Goal: Information Seeking & Learning: Check status

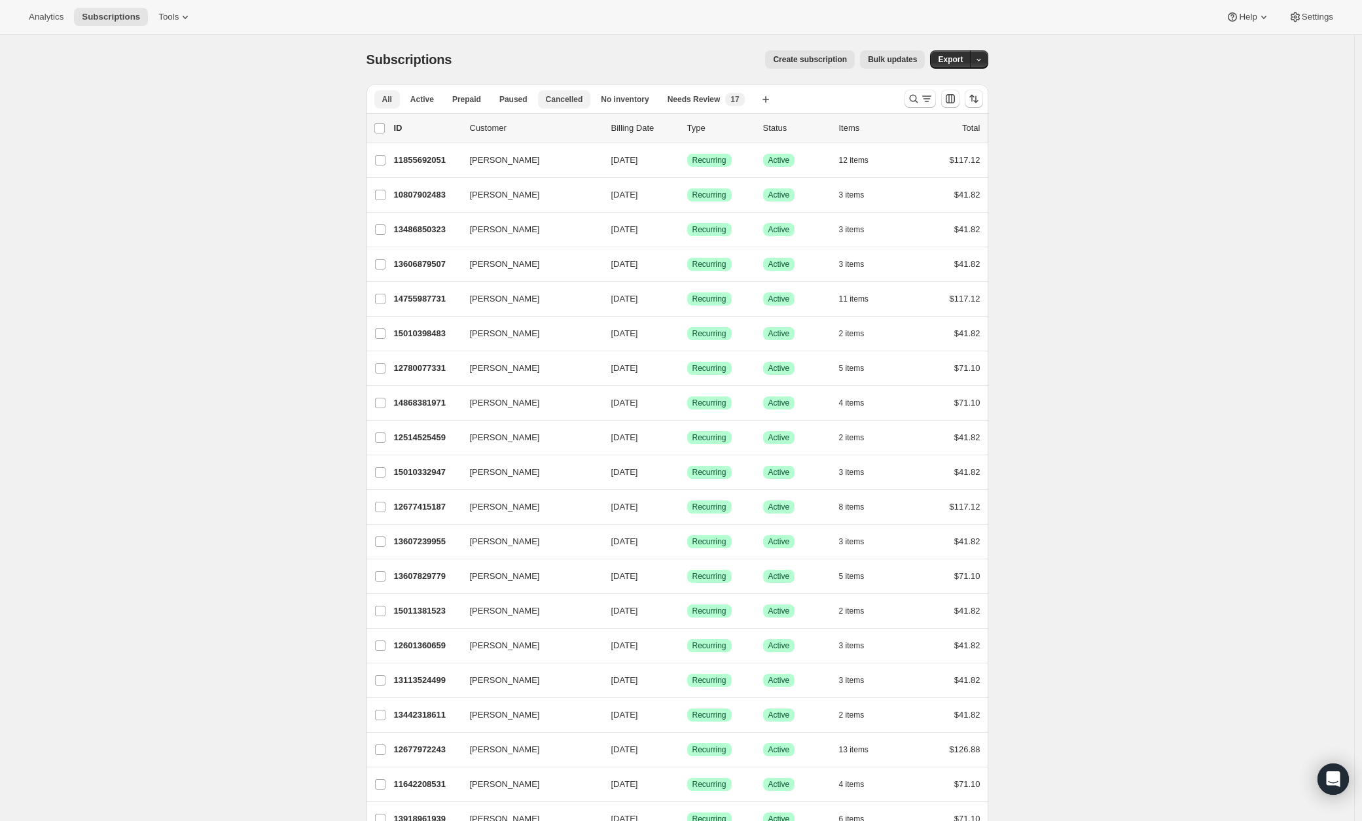
click at [582, 99] on span "Cancelled" at bounding box center [564, 99] width 37 height 10
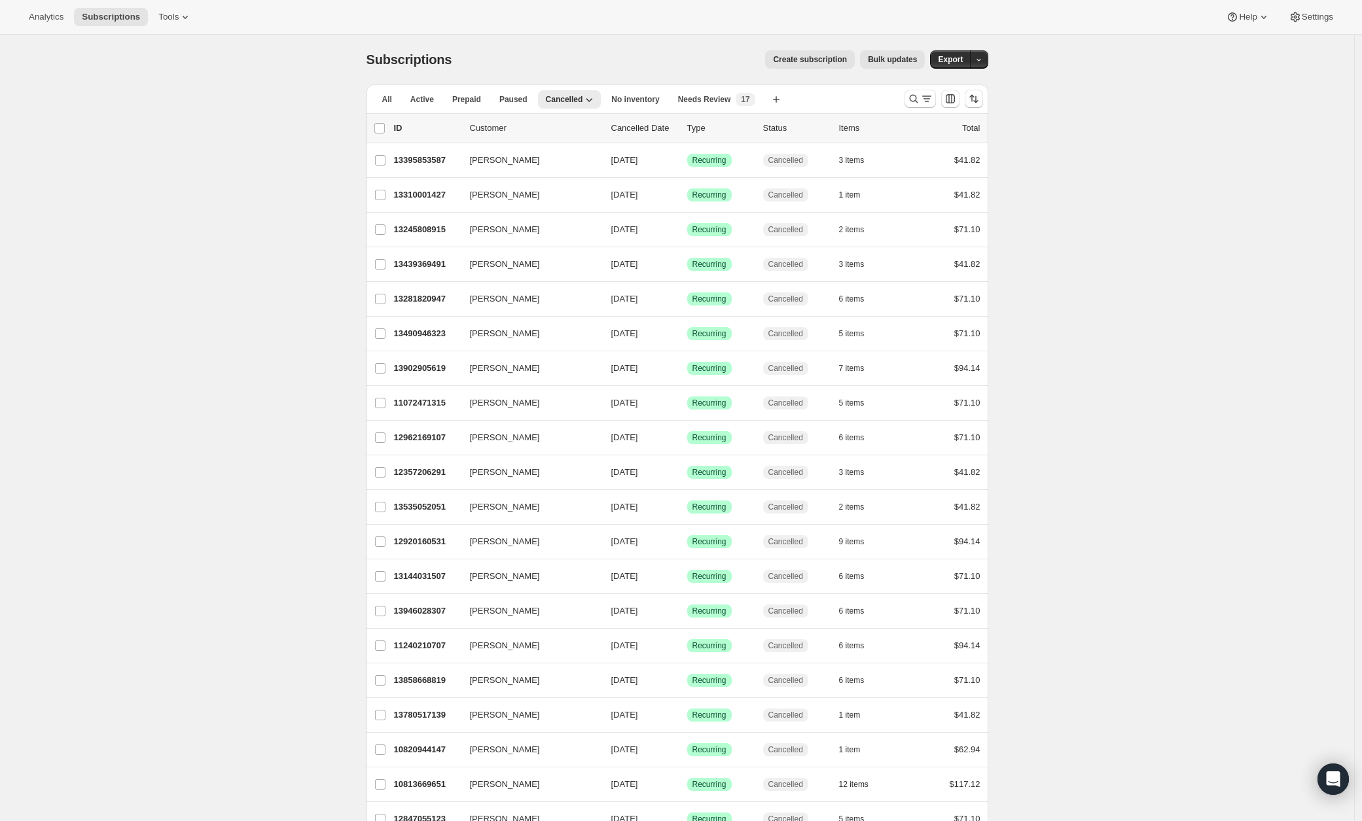
click at [192, 28] on div "Analytics Subscriptions Tools Help Settings" at bounding box center [681, 17] width 1362 height 35
click at [186, 23] on icon at bounding box center [185, 16] width 13 height 13
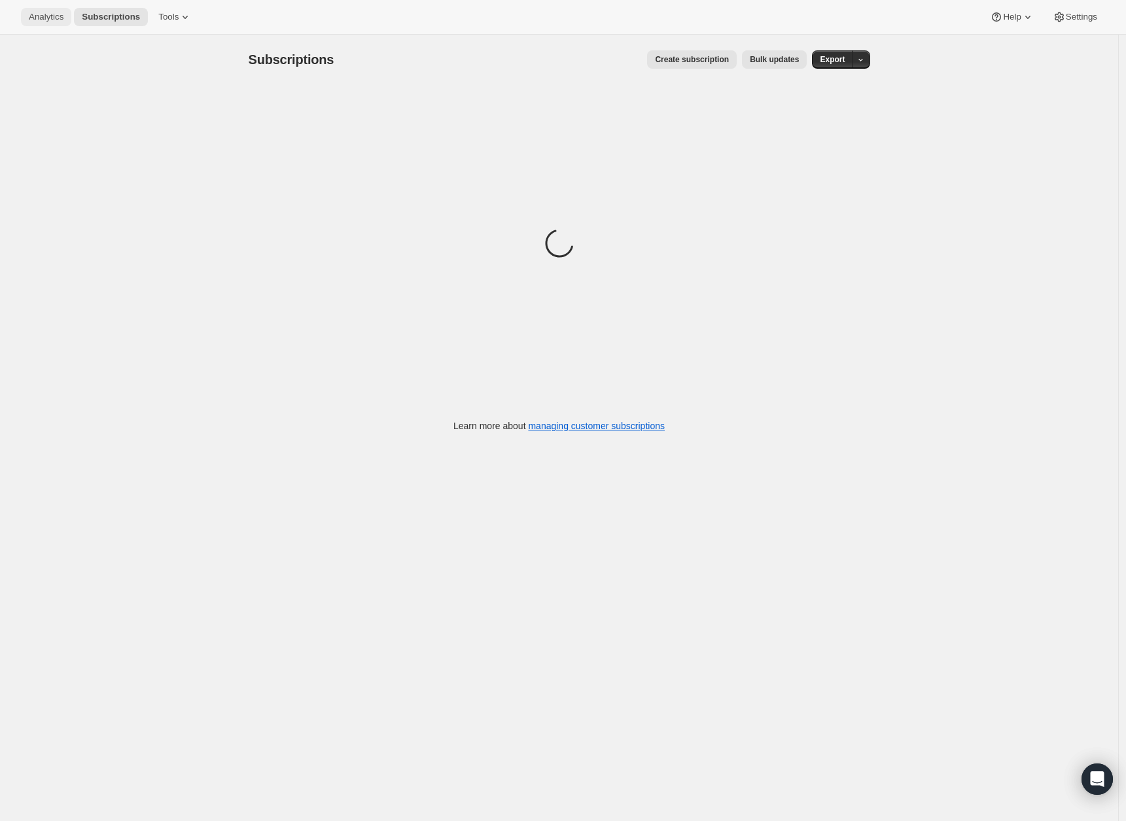
click at [45, 15] on span "Analytics" at bounding box center [46, 17] width 35 height 10
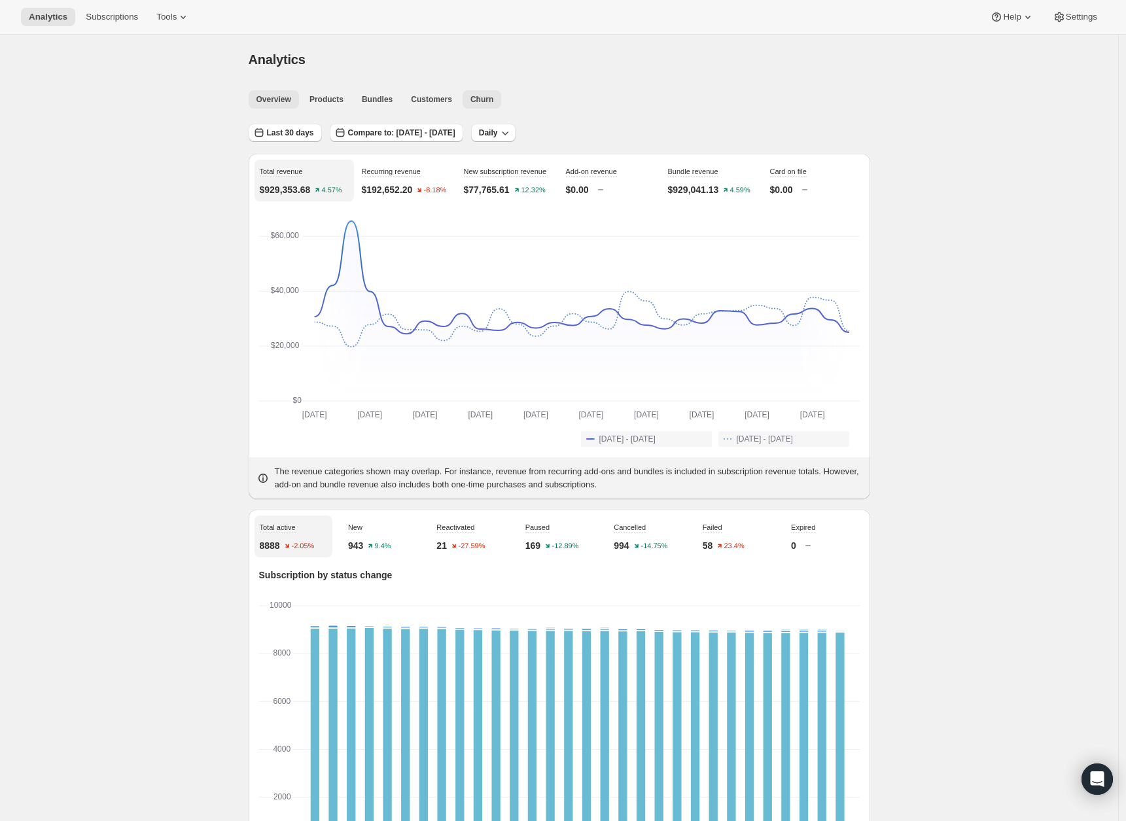
click at [484, 101] on span "Churn" at bounding box center [481, 99] width 23 height 10
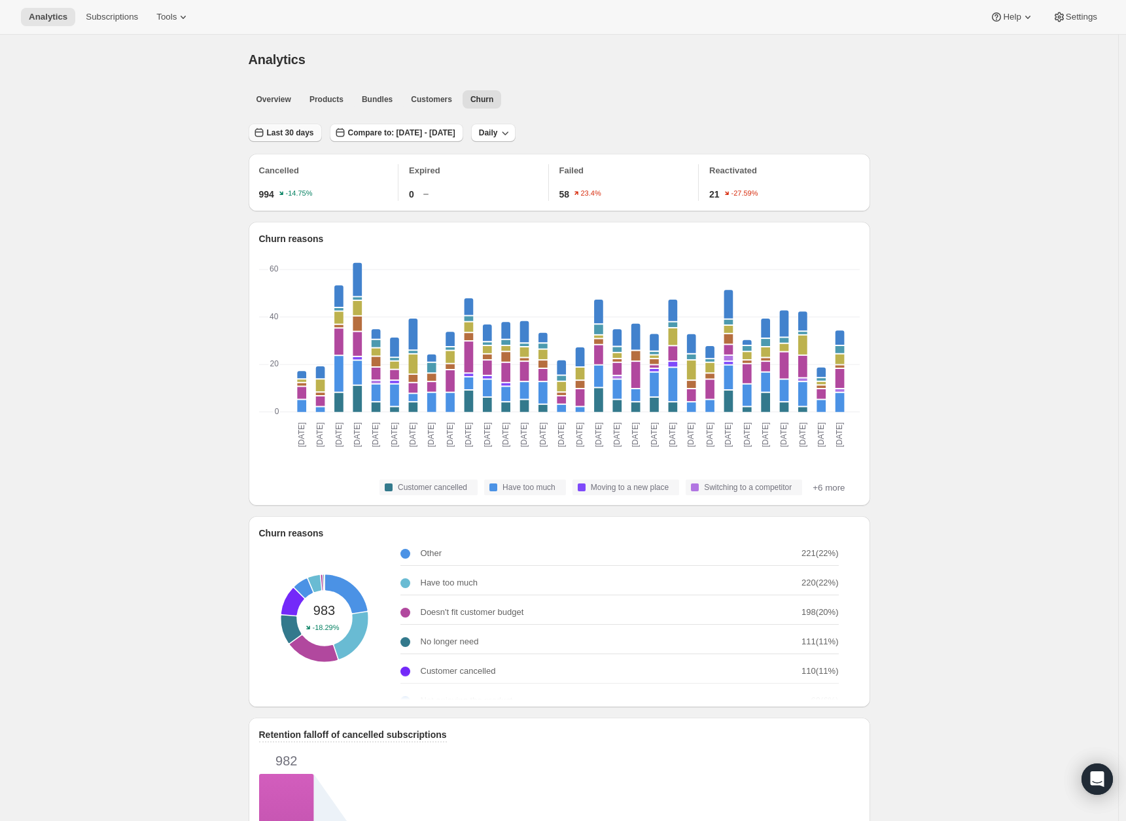
click at [283, 128] on span "Last 30 days" at bounding box center [290, 133] width 47 height 10
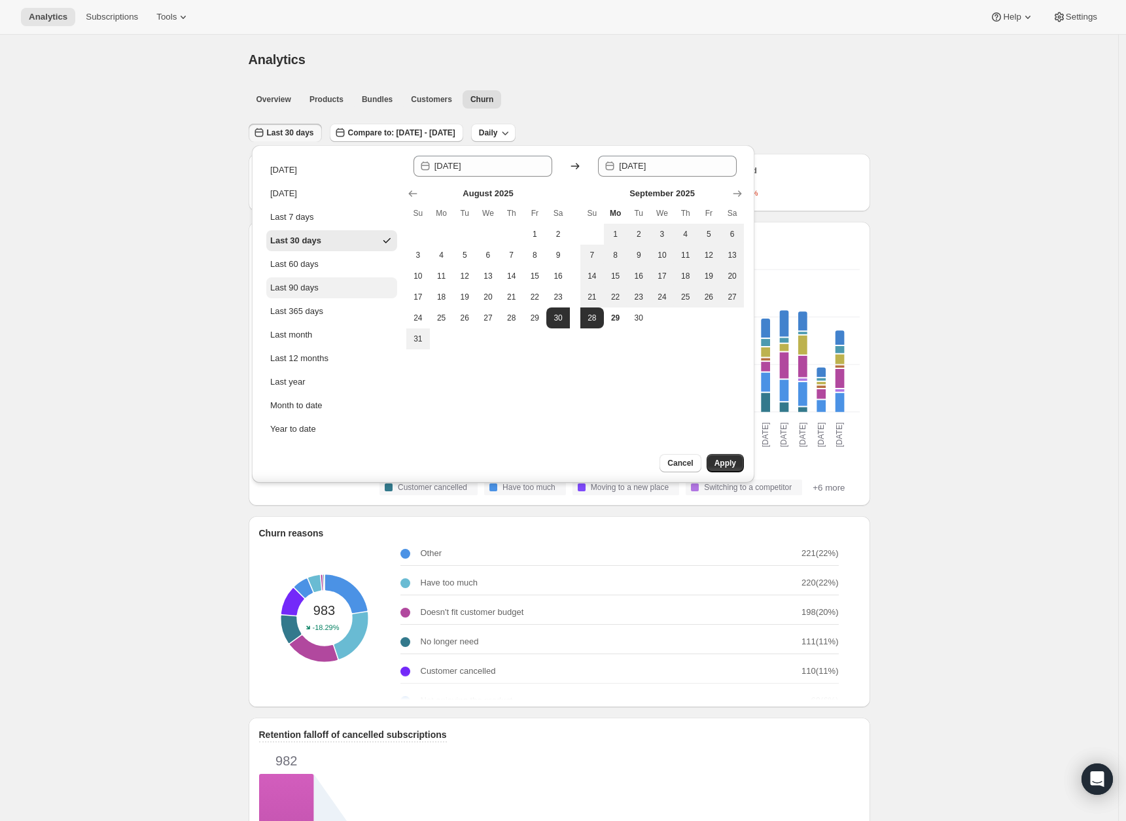
click at [326, 290] on button "Last 90 days" at bounding box center [331, 287] width 131 height 21
type input "[DATE]"
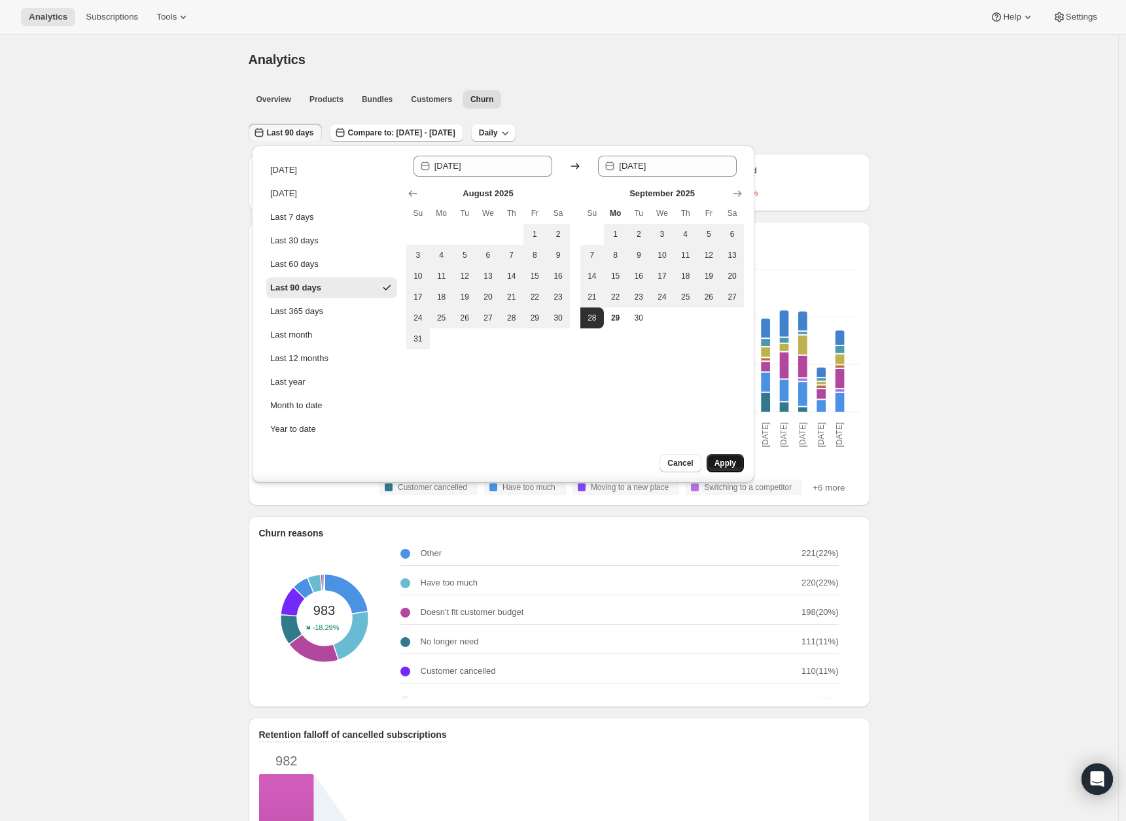
click at [715, 458] on span "Apply" at bounding box center [726, 463] width 22 height 10
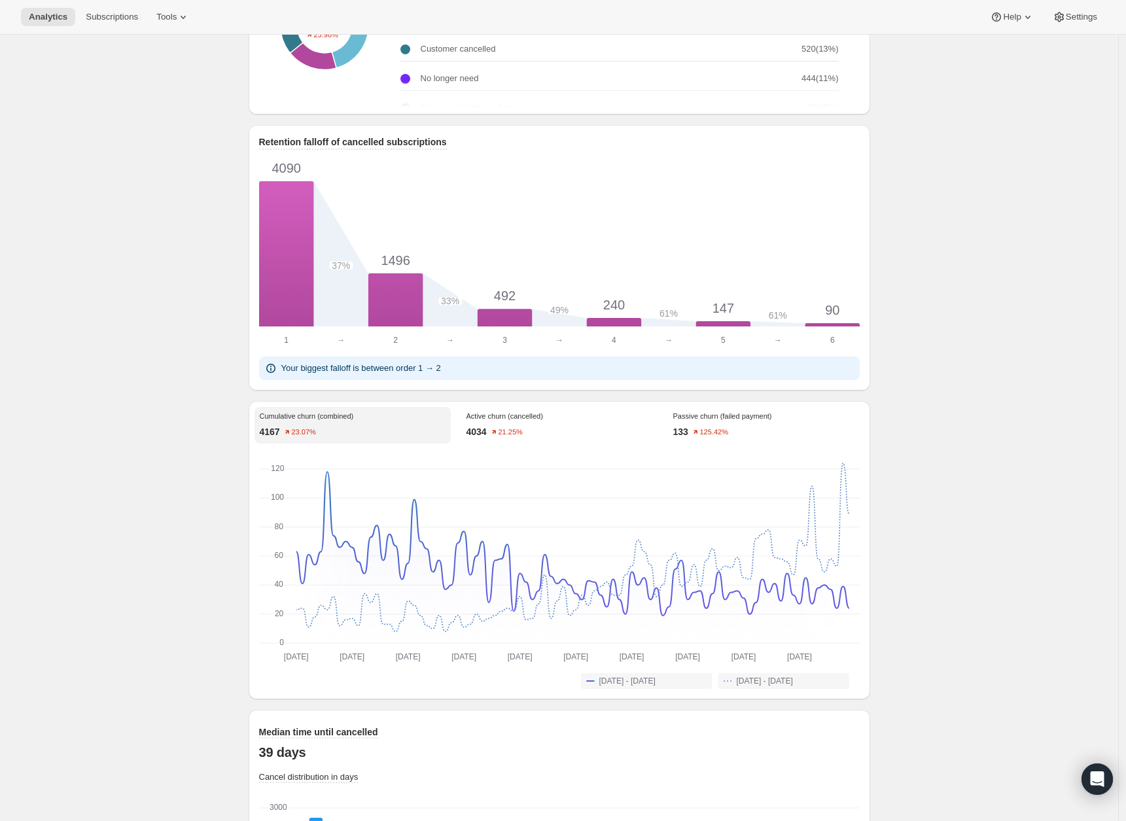
scroll to position [865, 0]
